Goal: Transaction & Acquisition: Subscribe to service/newsletter

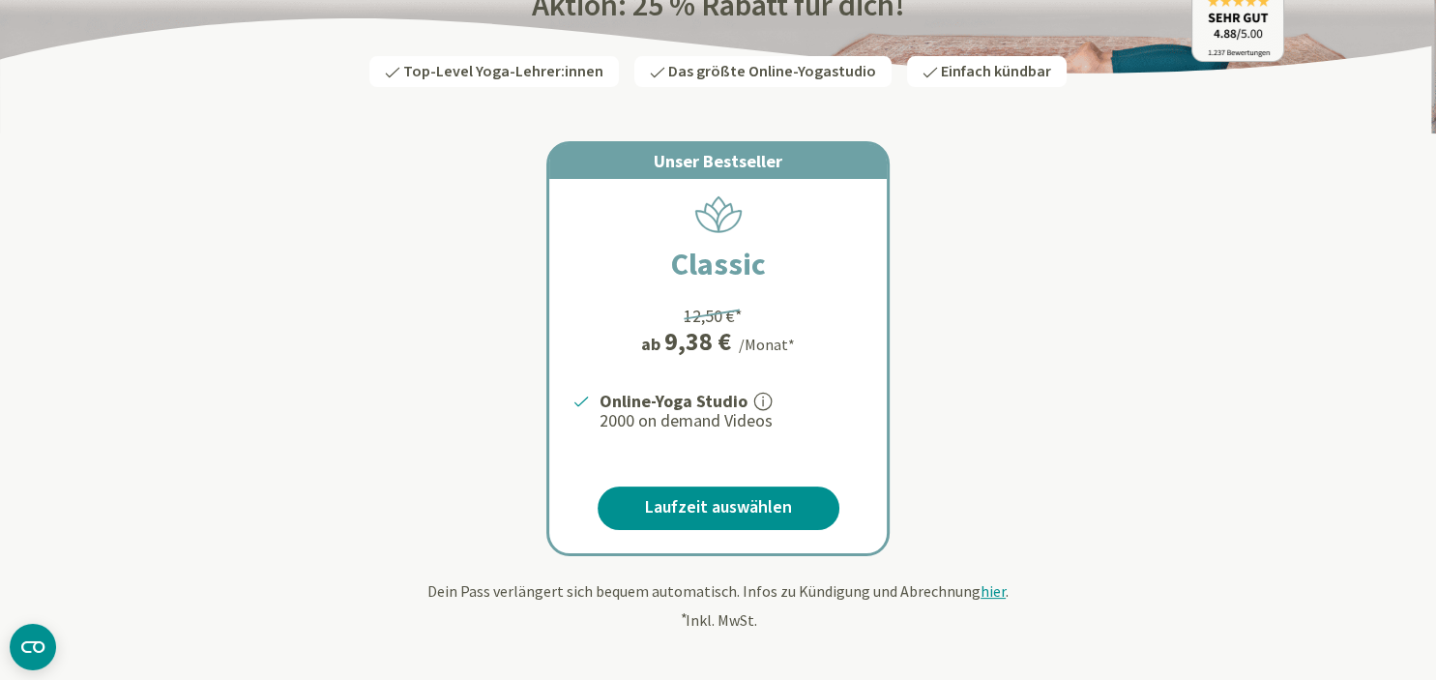
scroll to position [275, 0]
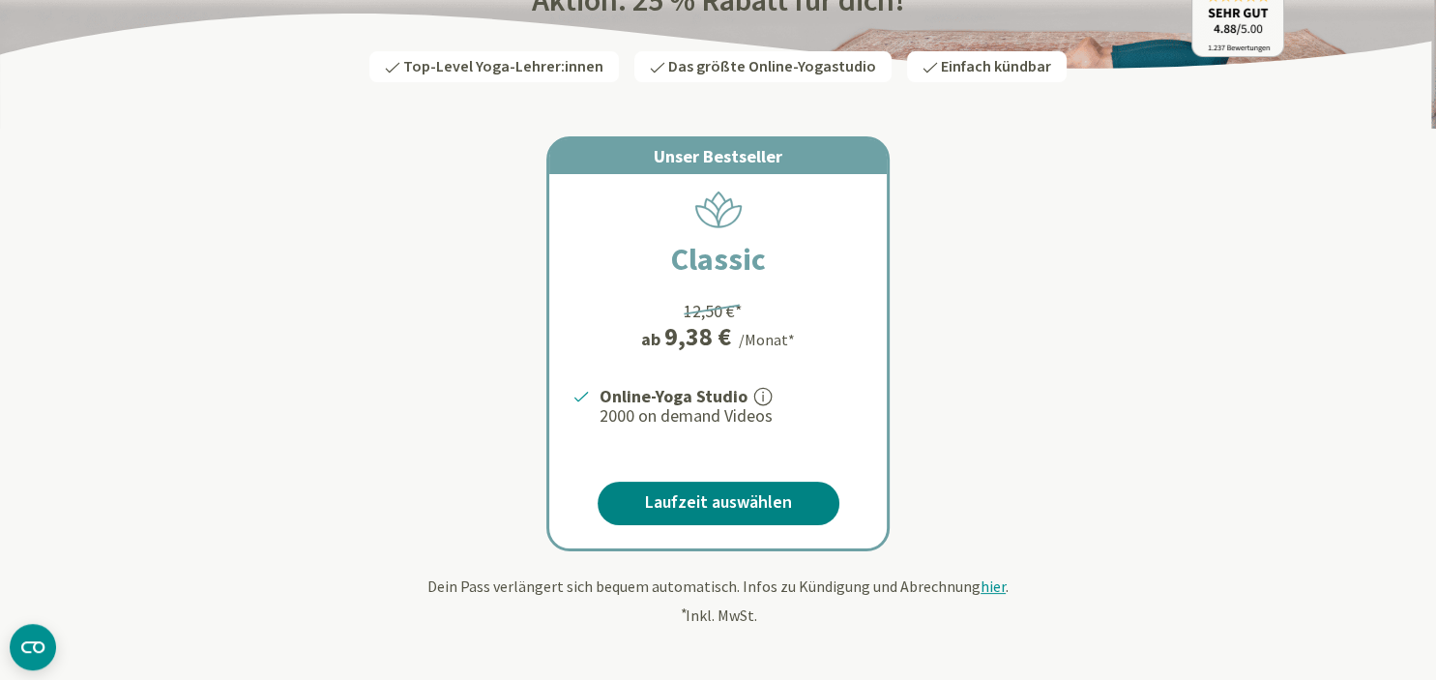
click at [722, 508] on link "Laufzeit auswählen" at bounding box center [719, 504] width 242 height 44
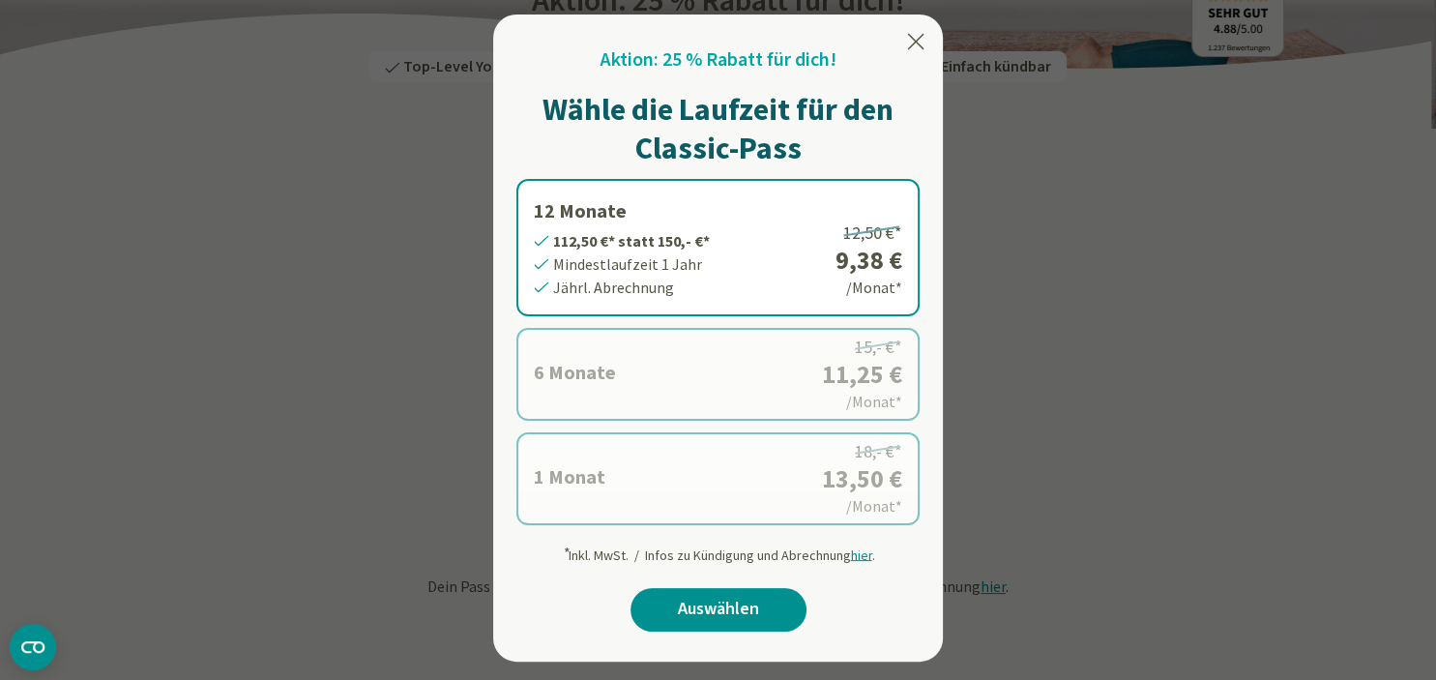
click at [661, 270] on label "12 Monate 112,50 €* statt 150,- €* Mindestlaufzeit 1 Jahr Jährl. Abrechnung 12,…" at bounding box center [718, 247] width 403 height 137
click at [701, 603] on link "Auswählen" at bounding box center [719, 610] width 176 height 44
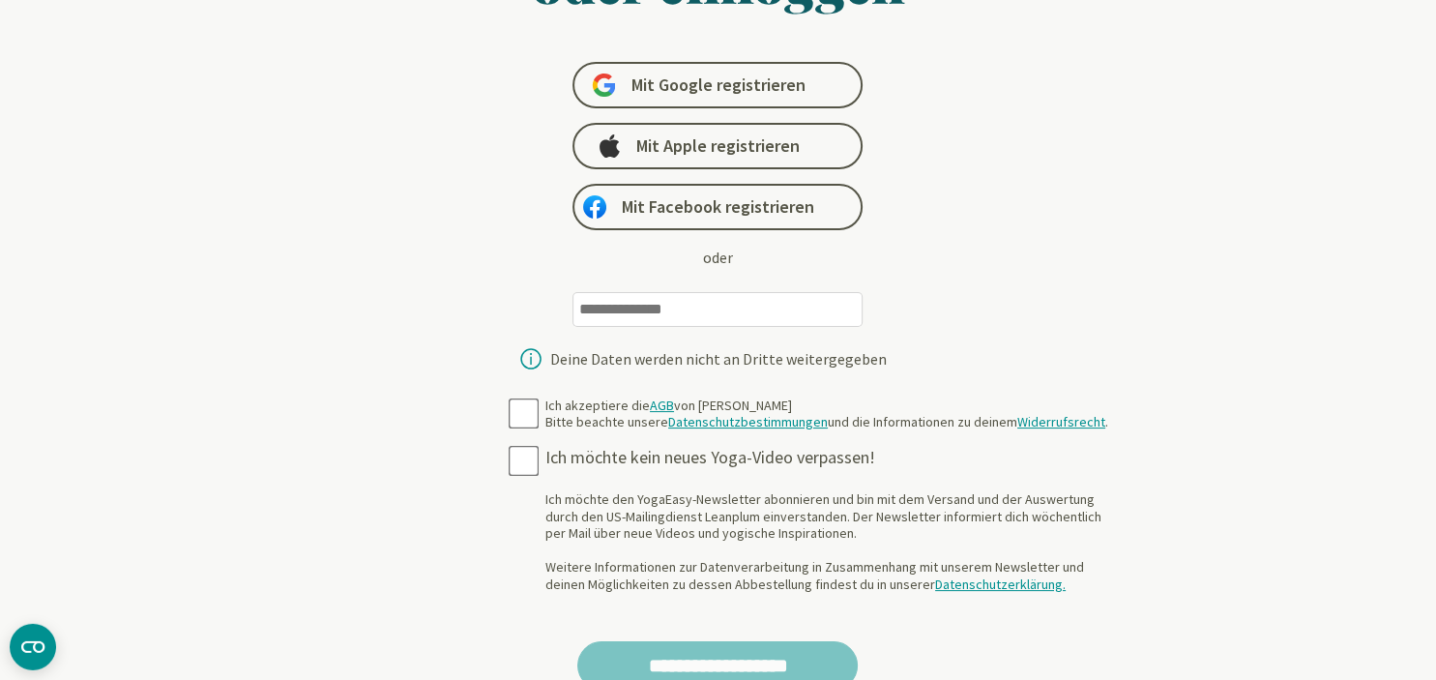
scroll to position [235, 0]
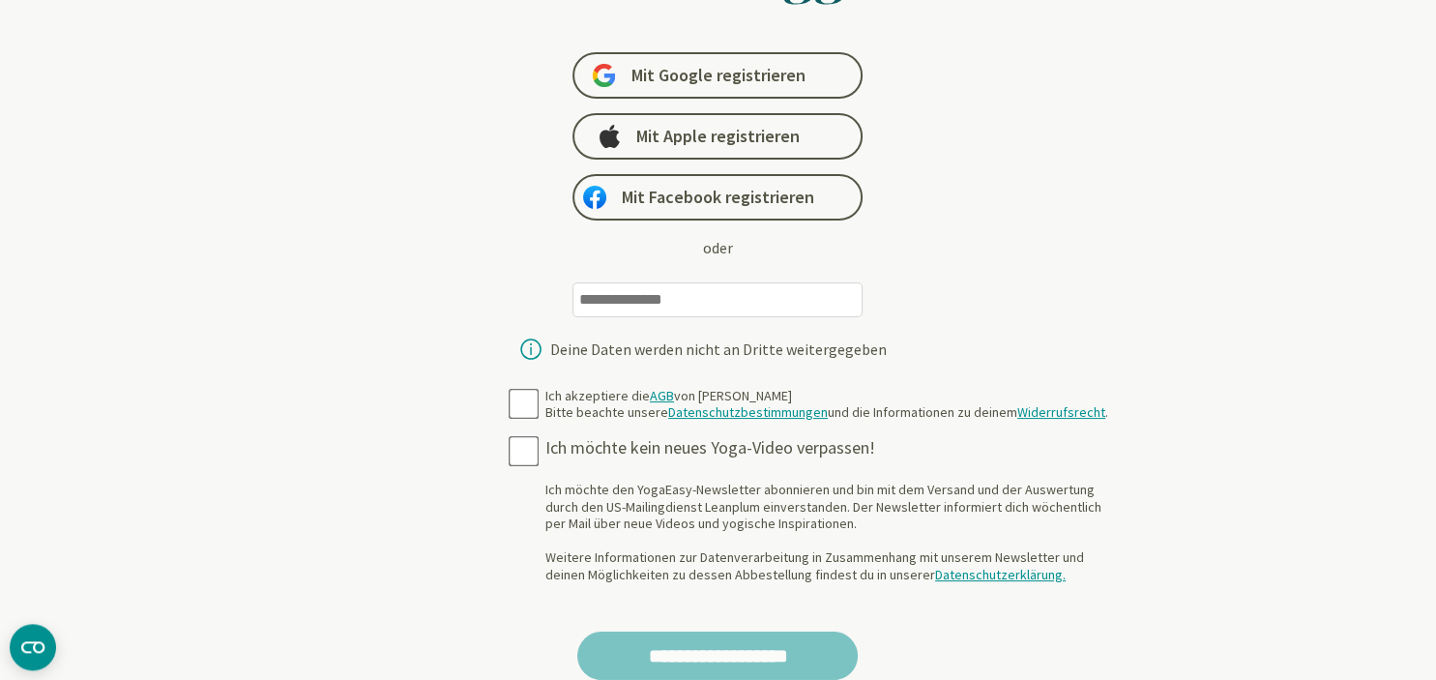
click at [693, 299] on input "email" at bounding box center [718, 299] width 290 height 35
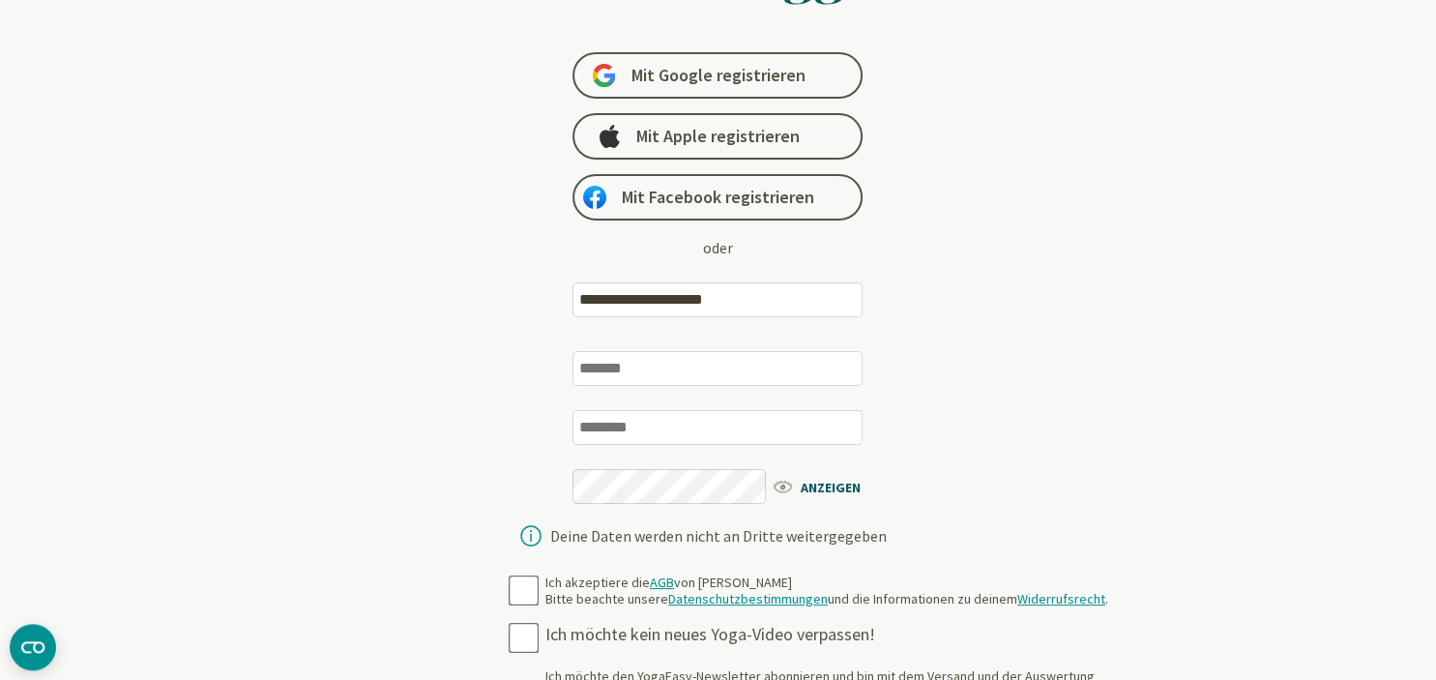
type input "**********"
click at [647, 386] on div at bounding box center [718, 380] width 290 height 59
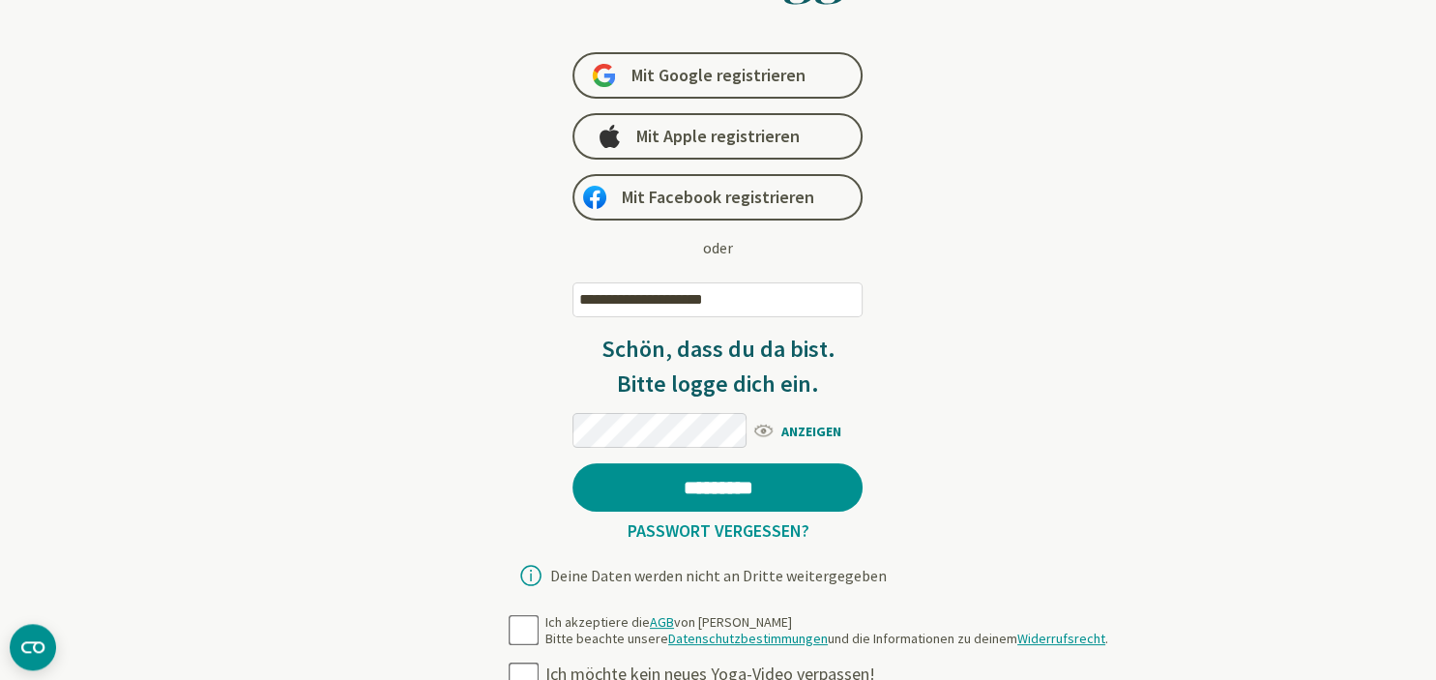
click at [825, 436] on span "ANZEIGEN" at bounding box center [807, 430] width 111 height 24
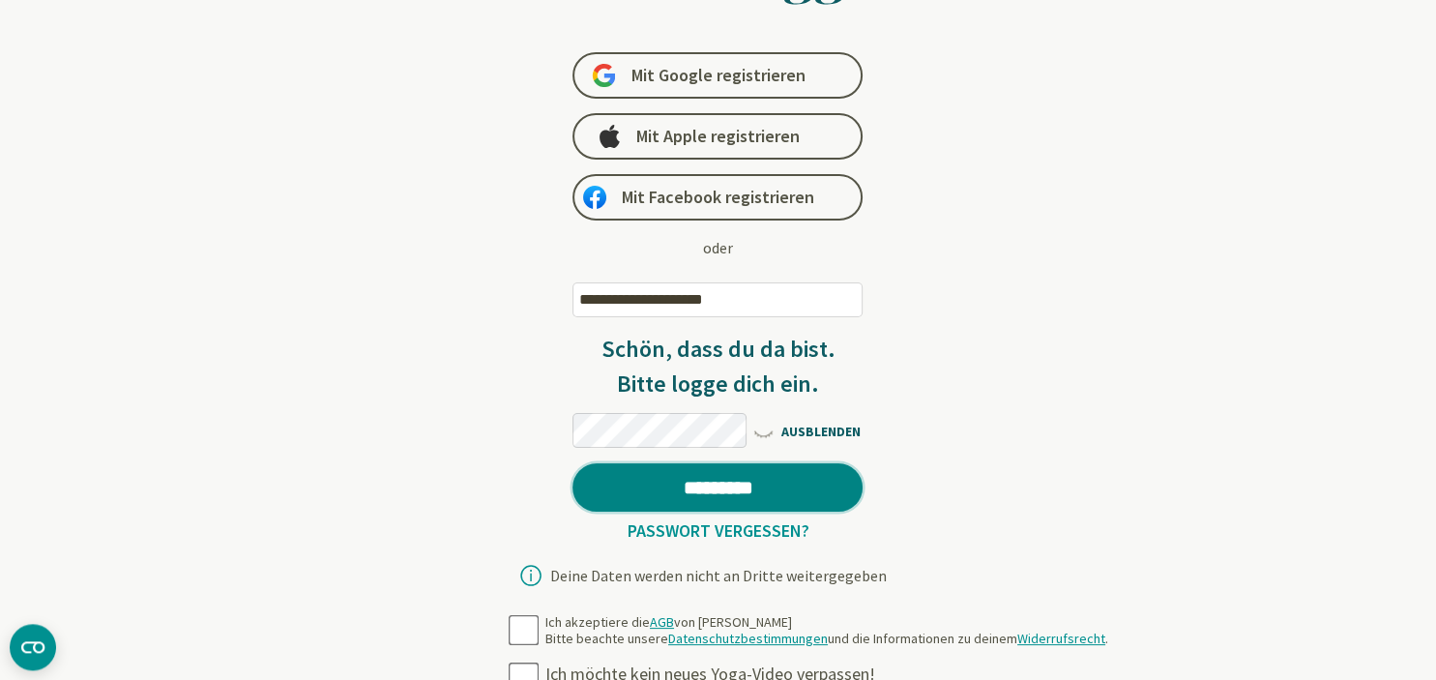
click at [753, 472] on input "*********" at bounding box center [718, 487] width 290 height 48
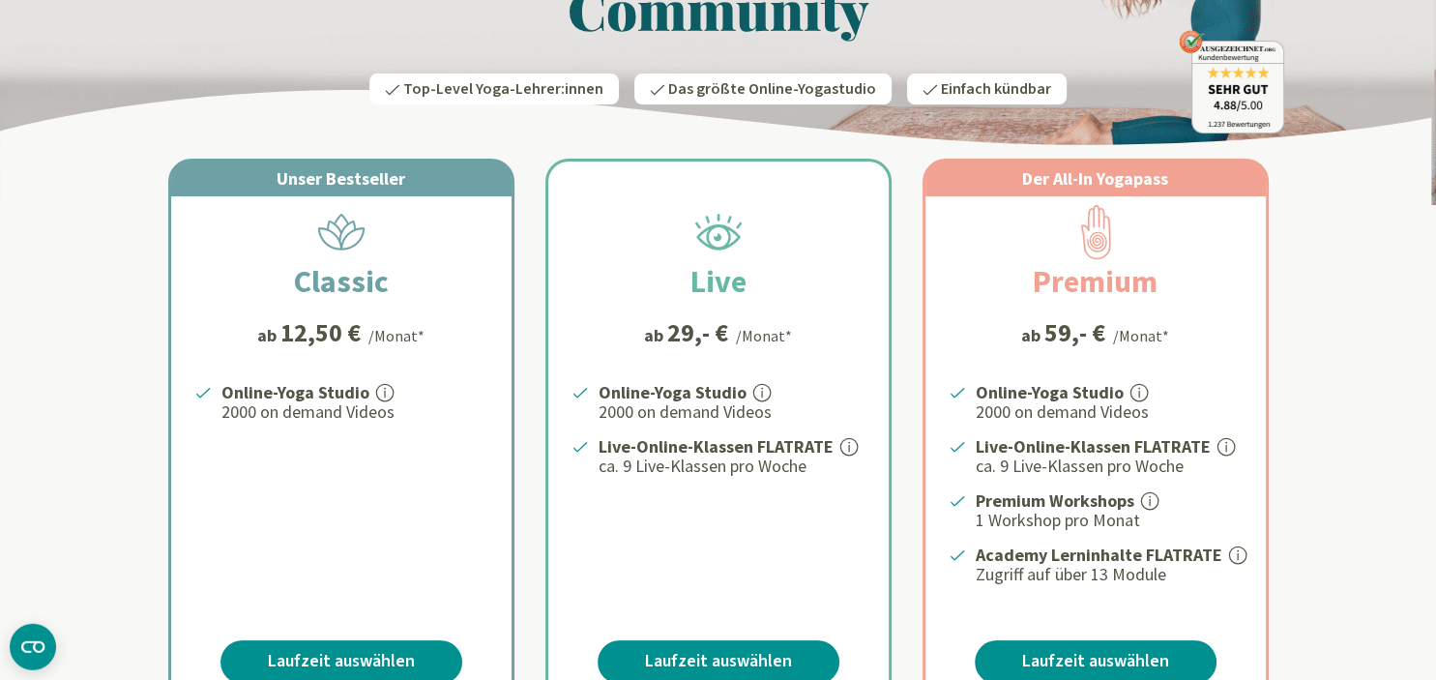
scroll to position [298, 0]
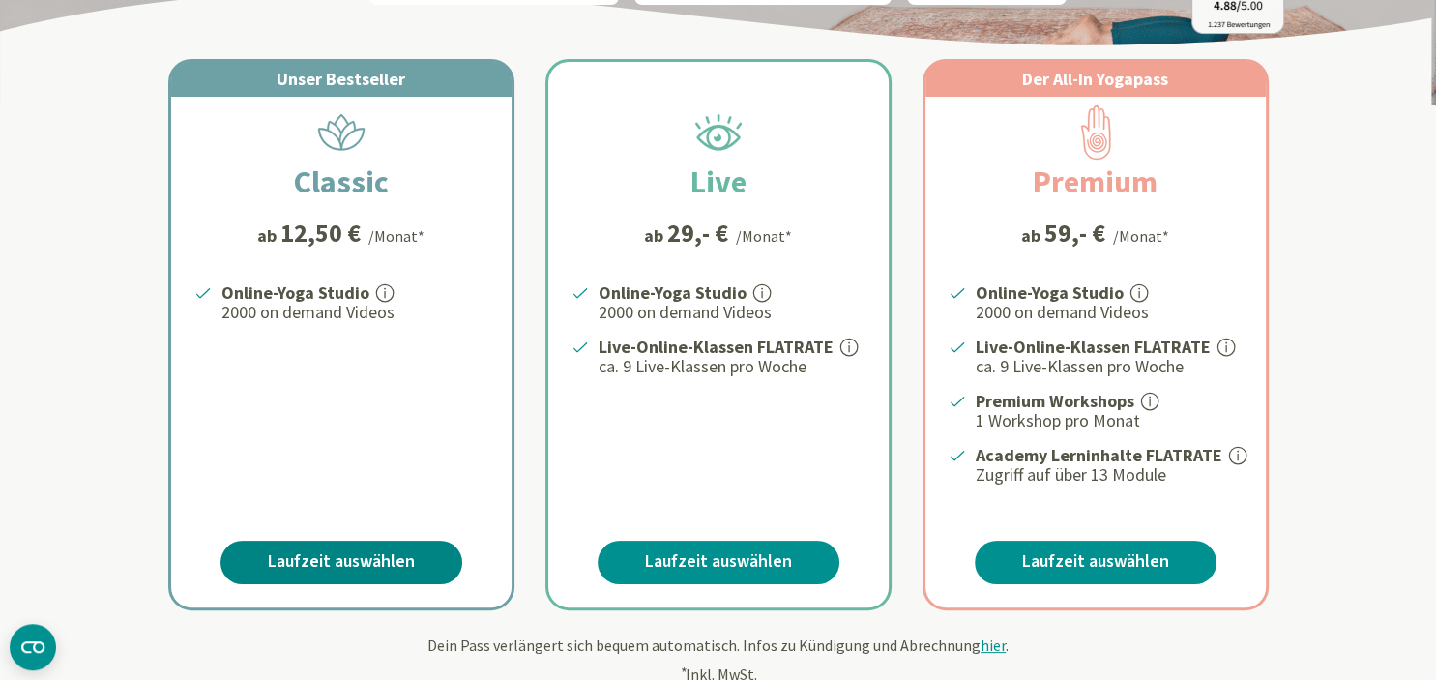
click at [313, 555] on link "Laufzeit auswählen" at bounding box center [342, 563] width 242 height 44
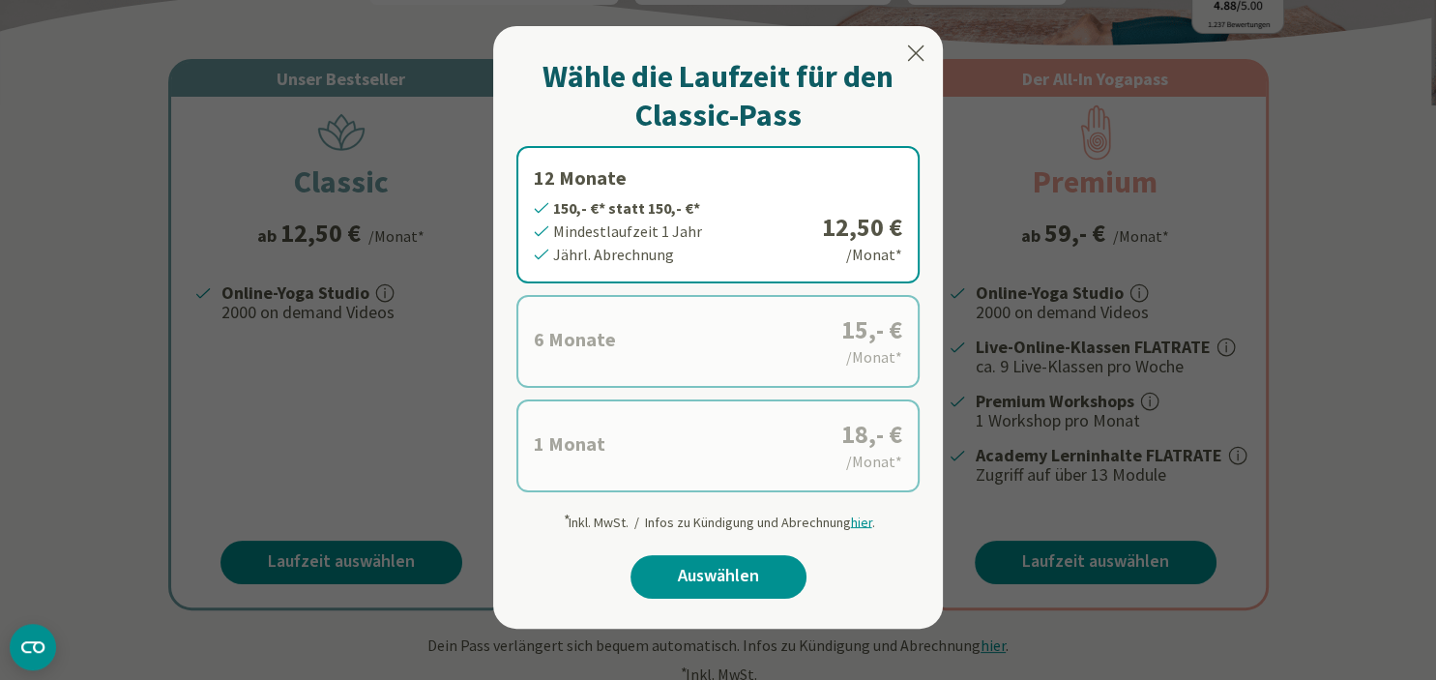
click at [923, 55] on icon at bounding box center [915, 53] width 23 height 23
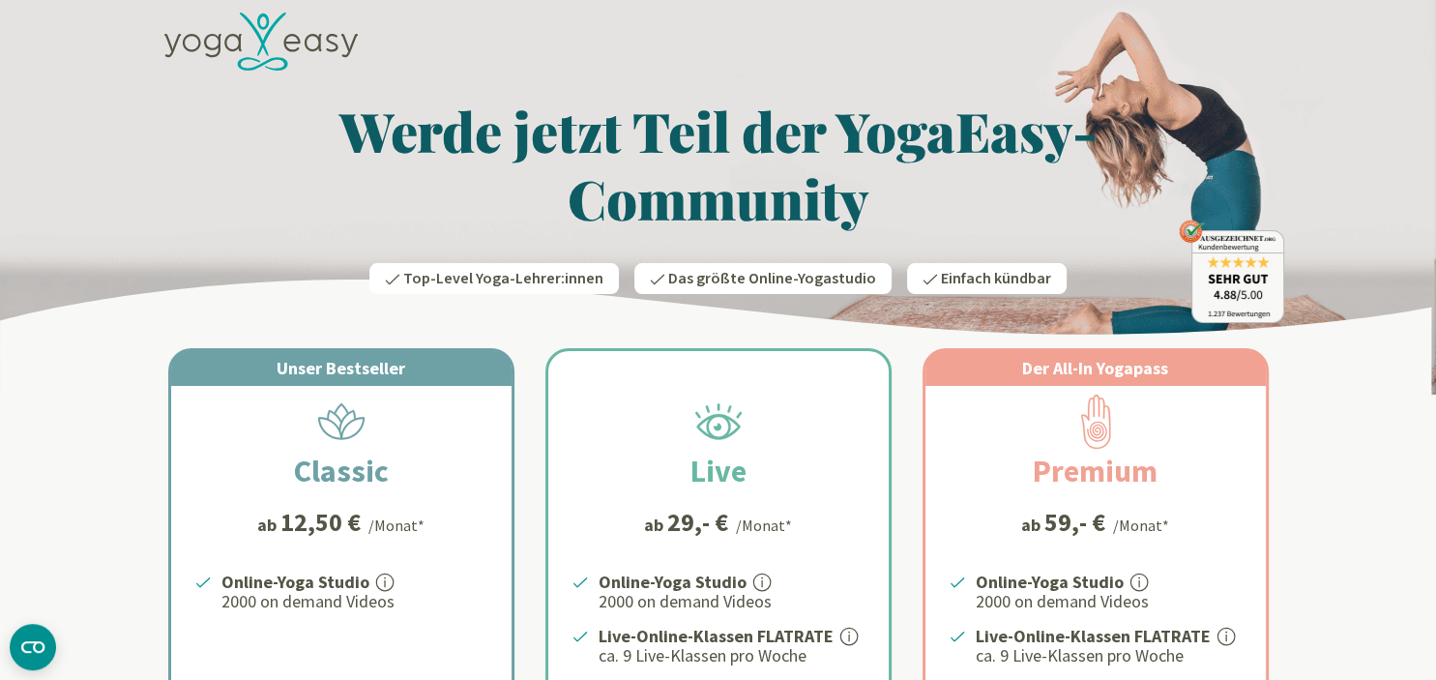
scroll to position [0, 0]
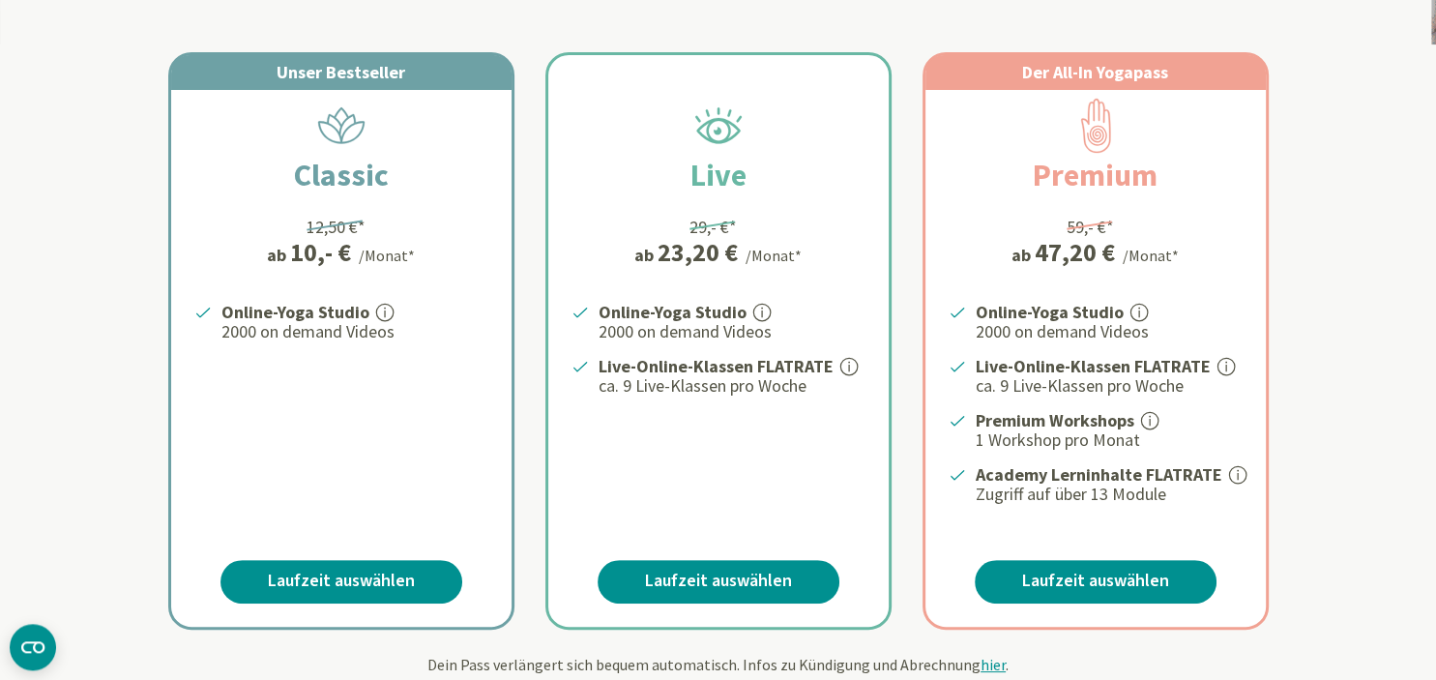
scroll to position [369, 0]
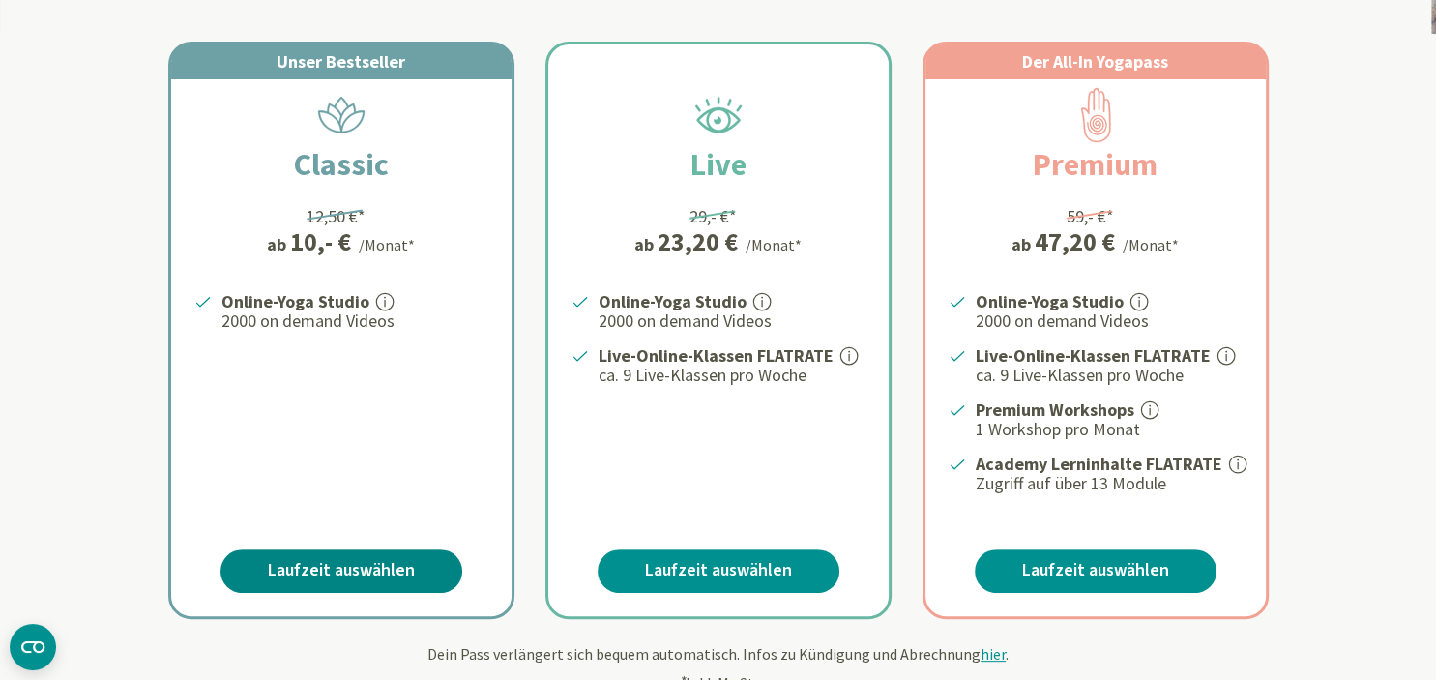
click at [339, 584] on link "Laufzeit auswählen" at bounding box center [342, 571] width 242 height 44
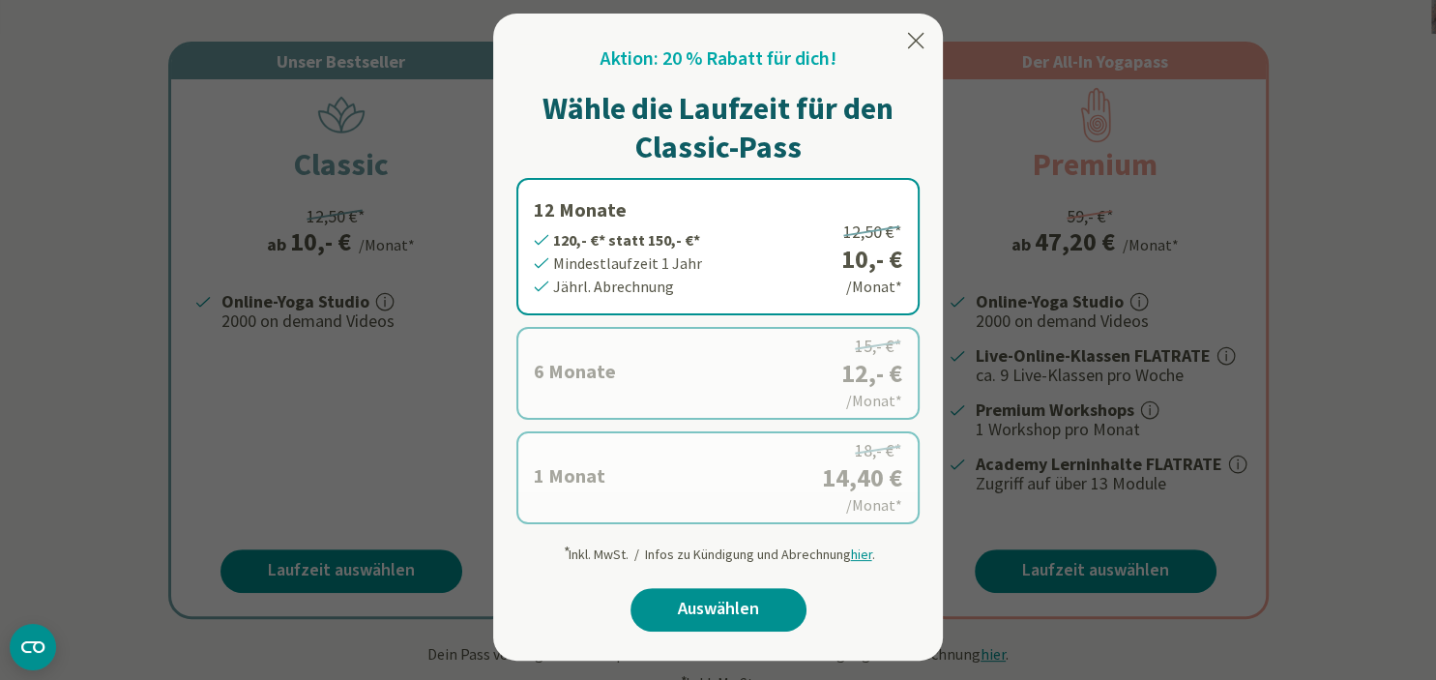
click at [918, 41] on icon at bounding box center [916, 40] width 16 height 15
